Goal: Communication & Community: Answer question/provide support

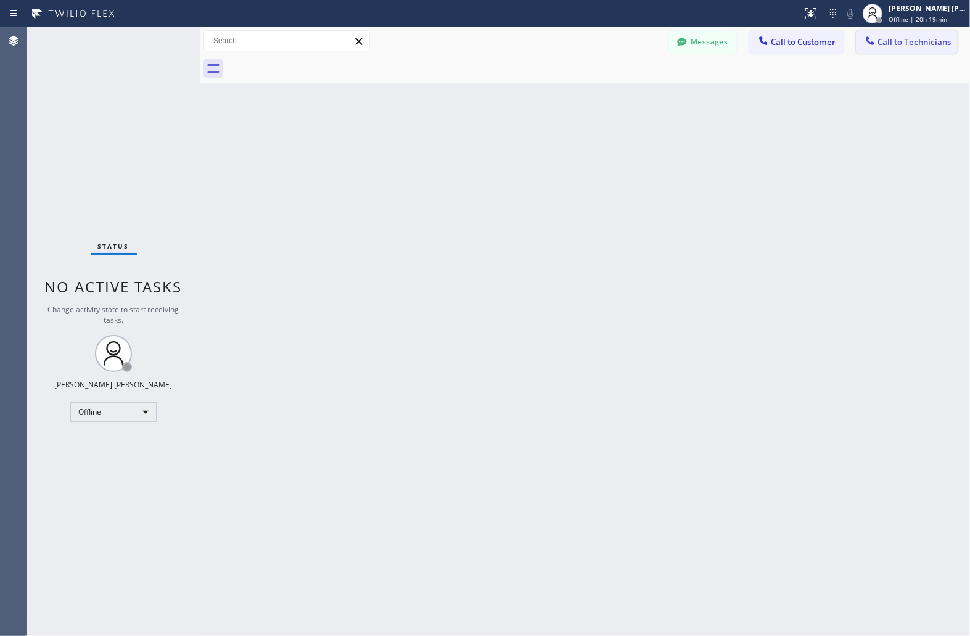
click at [937, 39] on span "Call to Technicians" at bounding box center [913, 41] width 73 height 11
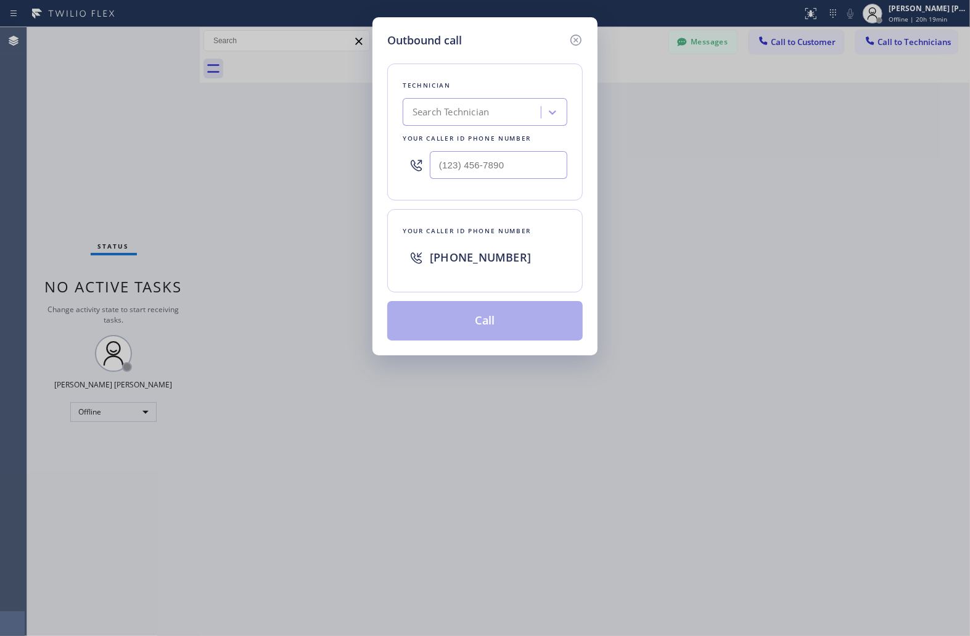
click at [483, 109] on div "Search Technician" at bounding box center [450, 112] width 76 height 14
type input "sevan"
click at [488, 136] on div "Sevan Parseghian" at bounding box center [485, 138] width 165 height 22
type input "(818) 480-0219"
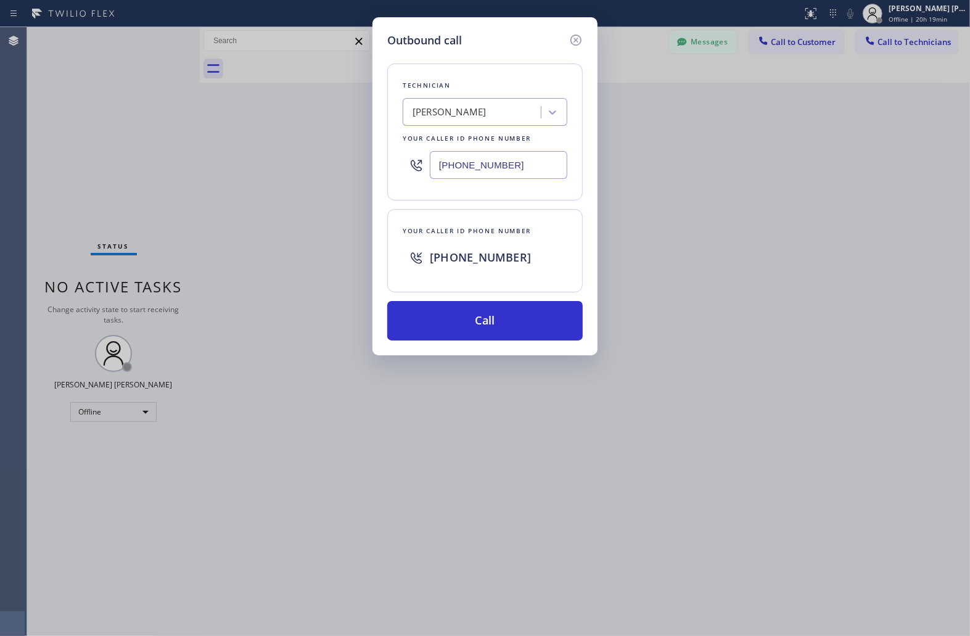
click at [494, 250] on span "+12132592292" at bounding box center [480, 257] width 101 height 15
copy span "+12132592292"
click at [568, 41] on div "Outbound call" at bounding box center [484, 40] width 195 height 17
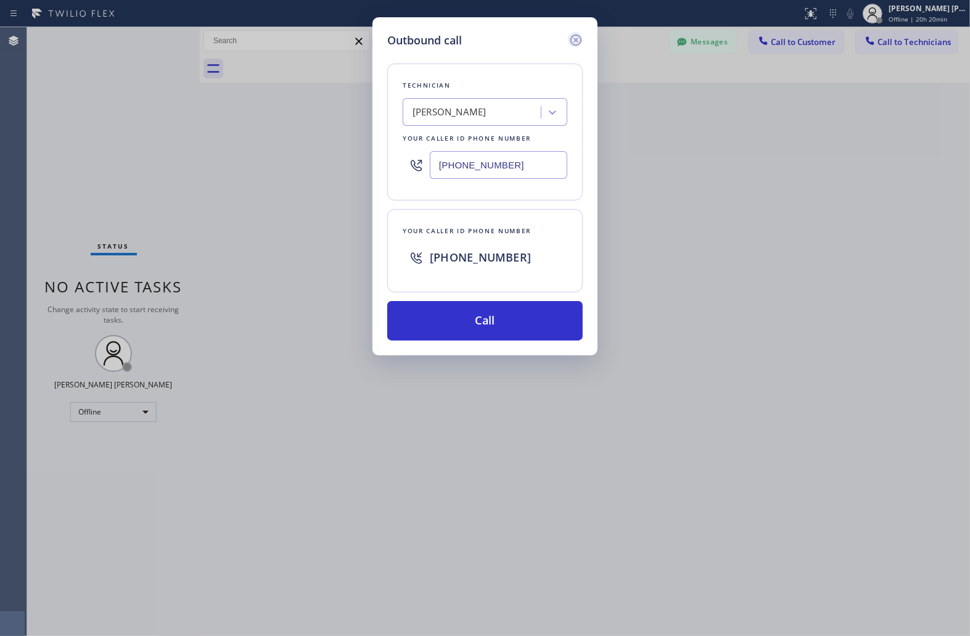
click at [568, 41] on icon at bounding box center [575, 40] width 15 height 15
